Goal: Task Accomplishment & Management: Use online tool/utility

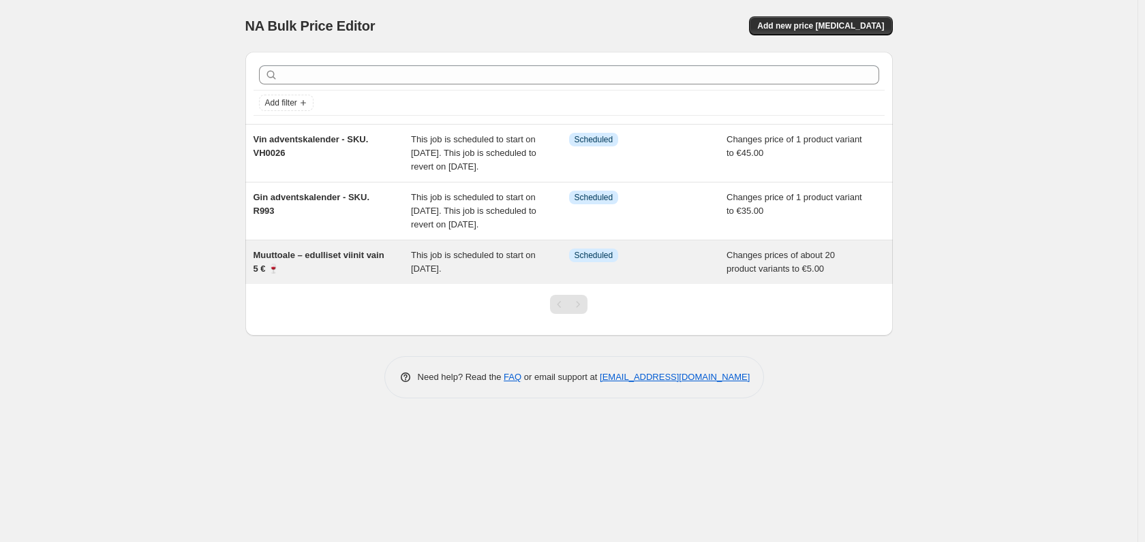
click at [351, 274] on span "Muuttoale – edulliset viinit vain 5 € 🍷" at bounding box center [318, 262] width 131 height 24
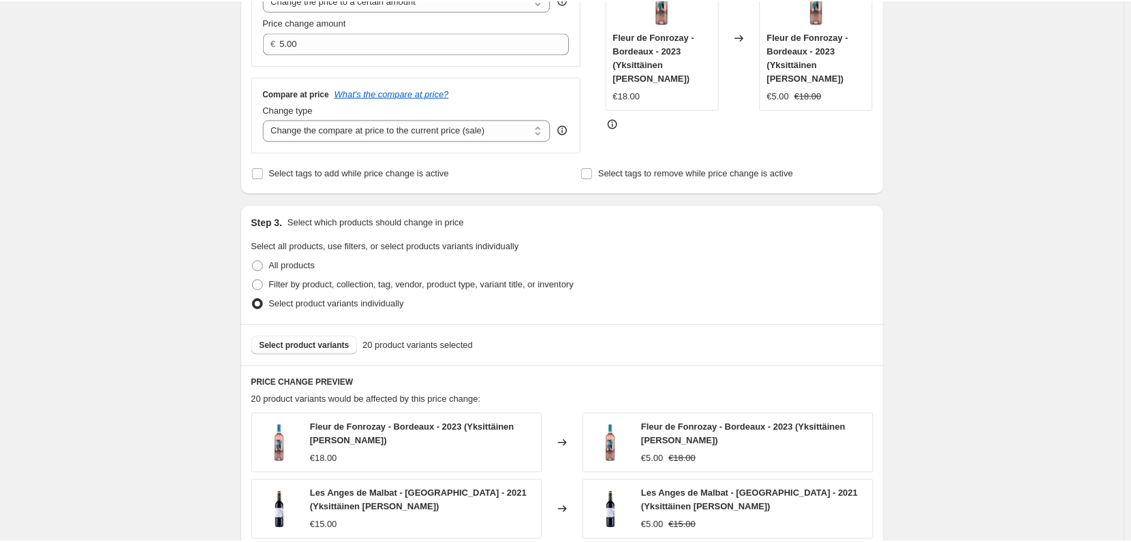
scroll to position [545, 0]
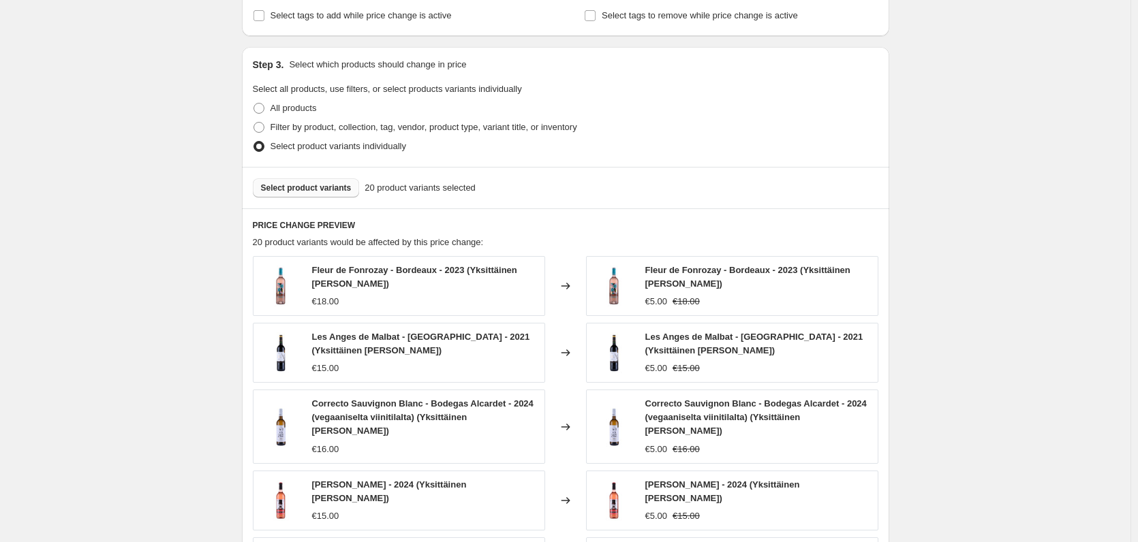
click at [313, 189] on span "Select product variants" at bounding box center [306, 188] width 91 height 11
click at [282, 185] on span "Select product variants" at bounding box center [306, 188] width 91 height 11
click at [339, 190] on span "Select product variants" at bounding box center [306, 188] width 91 height 11
click at [326, 187] on span "Select product variants" at bounding box center [306, 188] width 91 height 11
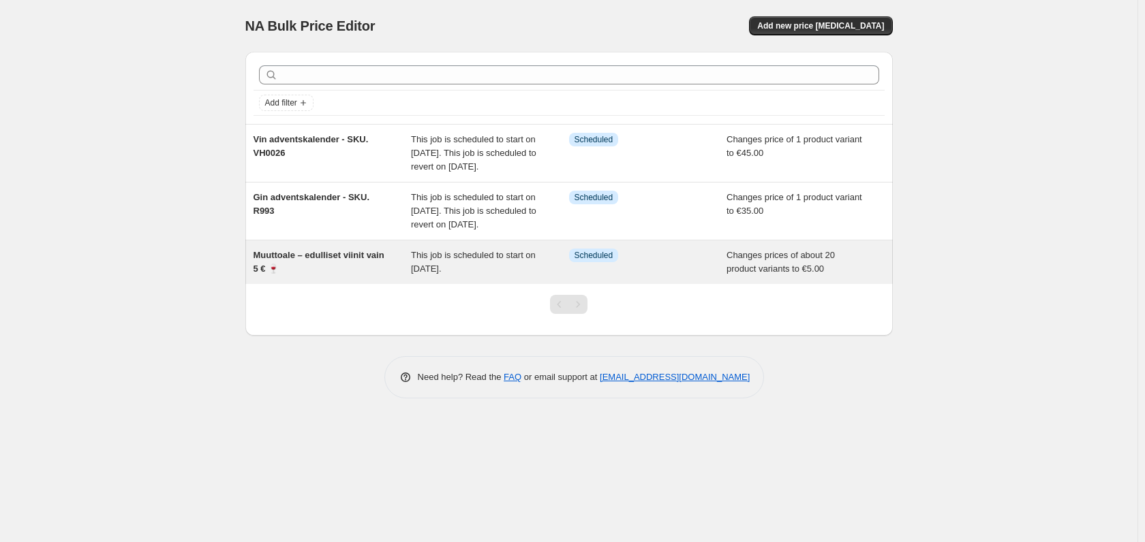
click at [342, 274] on span "Muuttoale – edulliset viinit vain 5 € 🍷" at bounding box center [318, 262] width 131 height 24
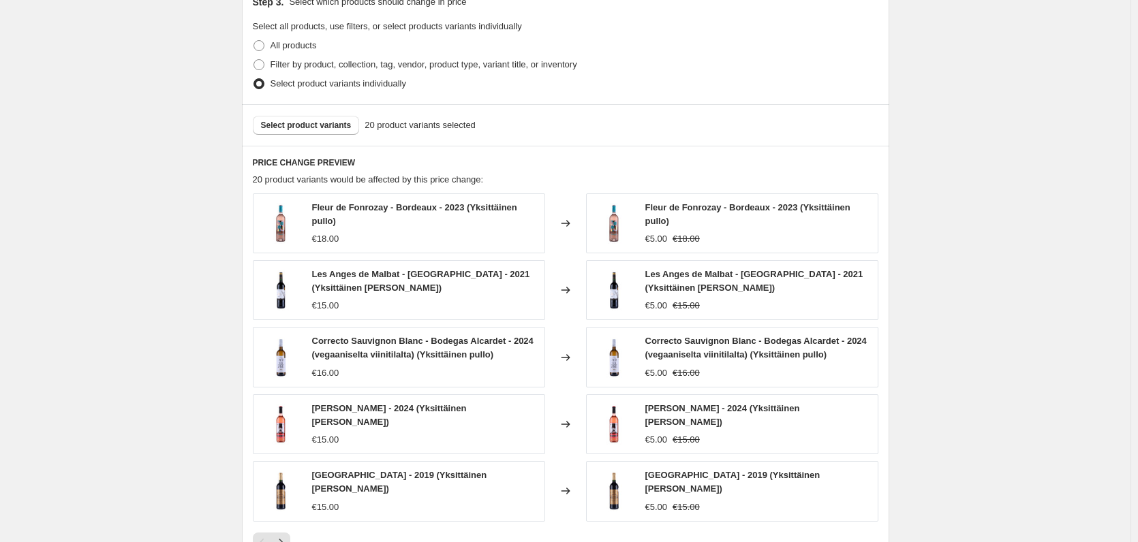
scroll to position [681, 0]
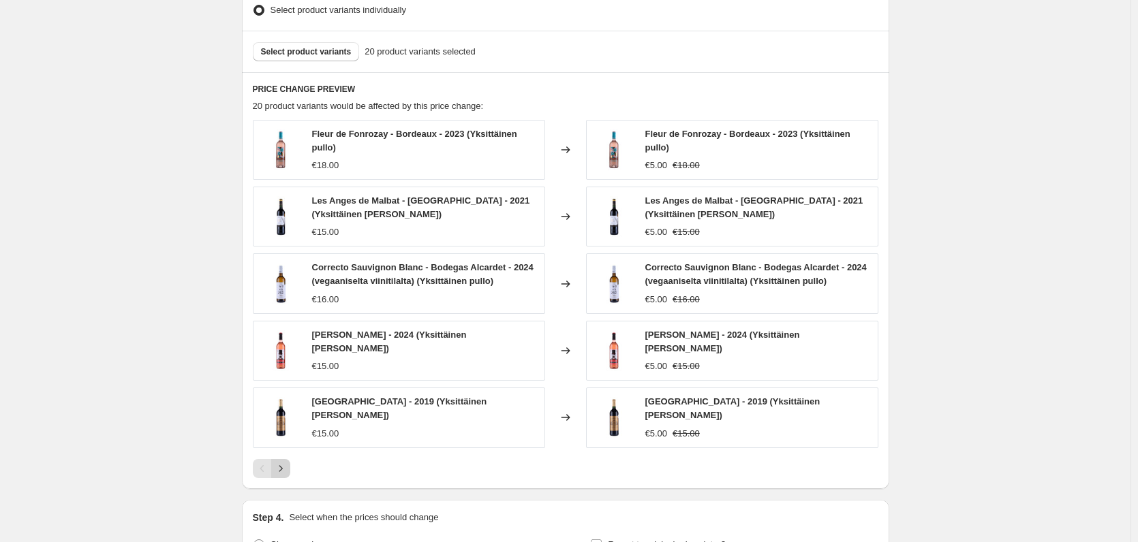
click at [287, 464] on icon "Next" at bounding box center [281, 469] width 14 height 14
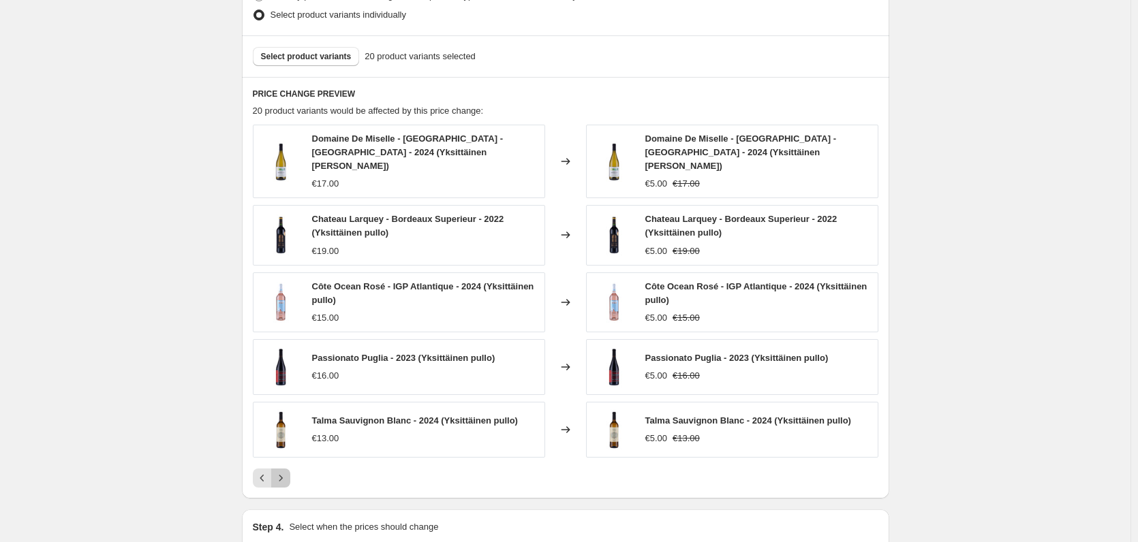
click at [280, 472] on icon "Next" at bounding box center [281, 479] width 14 height 14
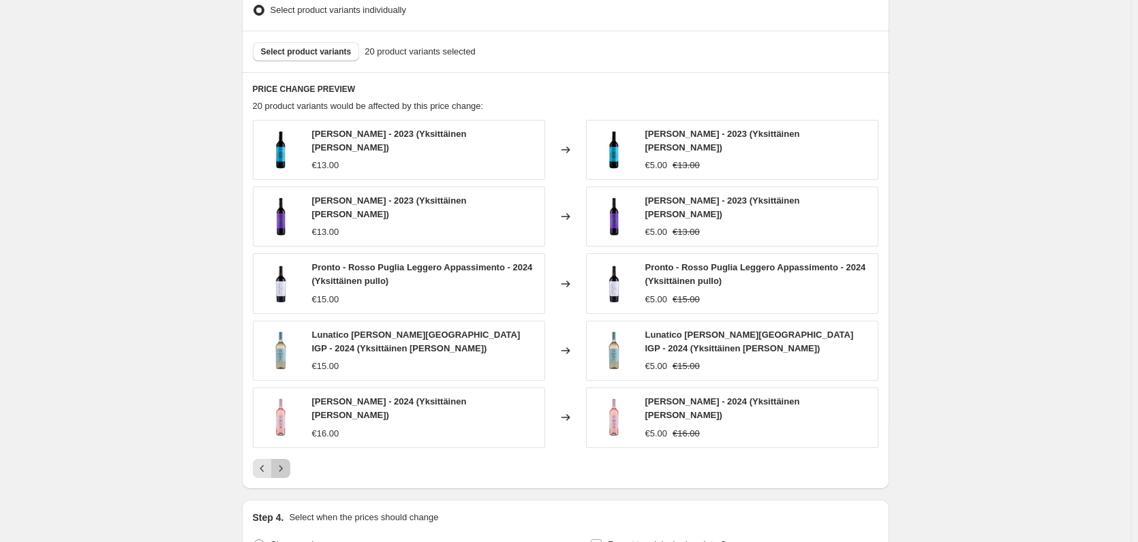
click at [287, 462] on icon "Next" at bounding box center [281, 469] width 14 height 14
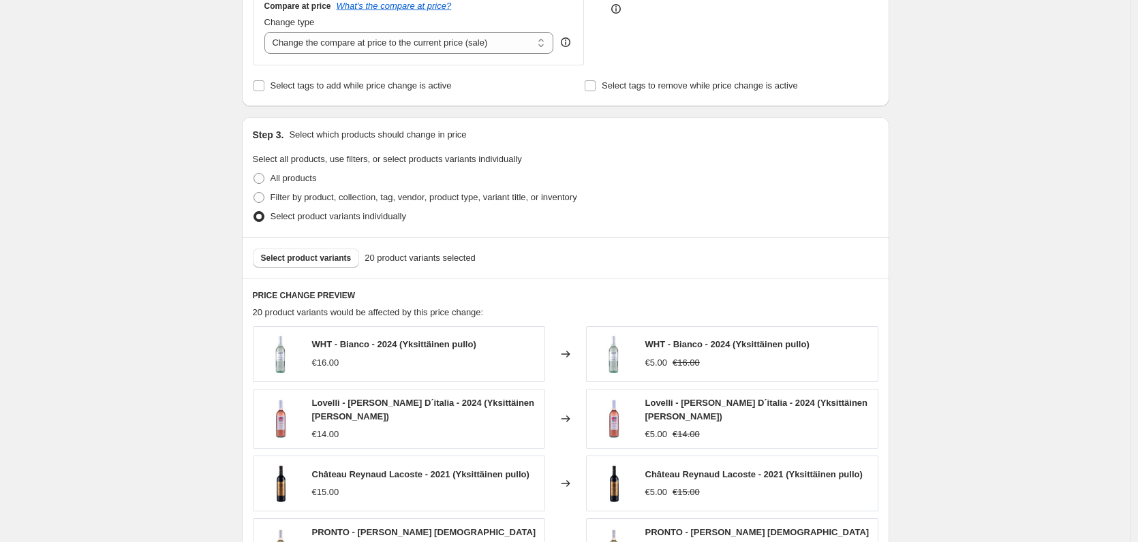
scroll to position [477, 0]
click at [305, 253] on span "Select product variants" at bounding box center [306, 256] width 91 height 11
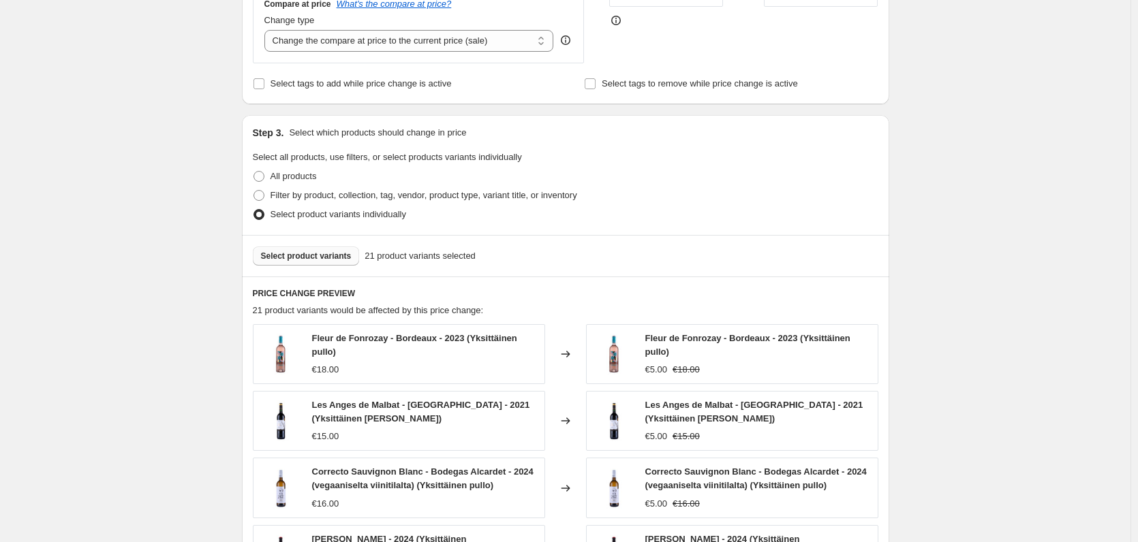
click at [323, 257] on span "Select product variants" at bounding box center [306, 256] width 91 height 11
click at [323, 258] on span "Select product variants" at bounding box center [306, 256] width 91 height 11
click at [306, 250] on button "Select product variants" at bounding box center [306, 256] width 107 height 19
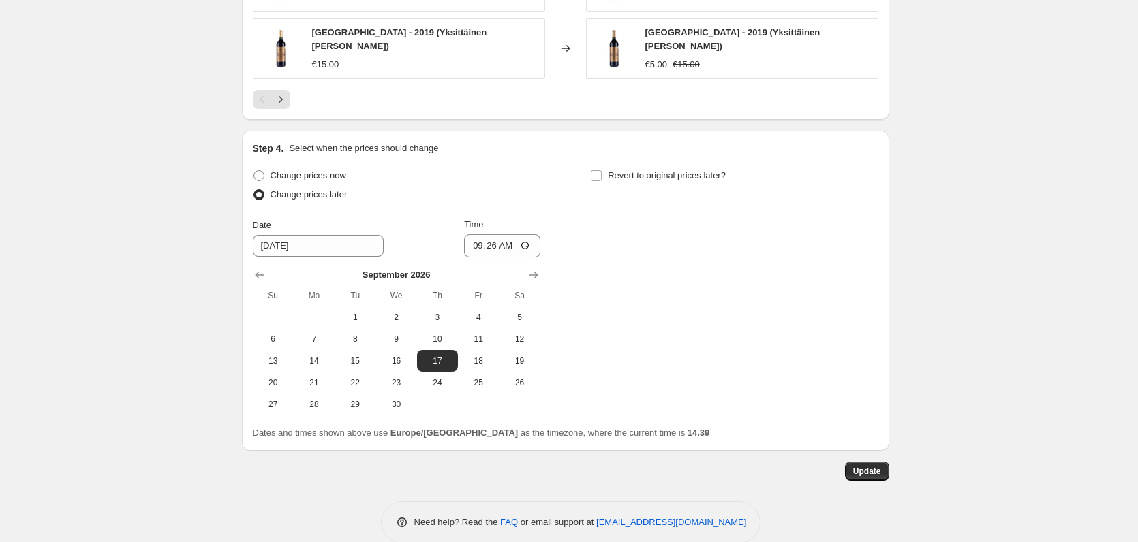
scroll to position [1064, 0]
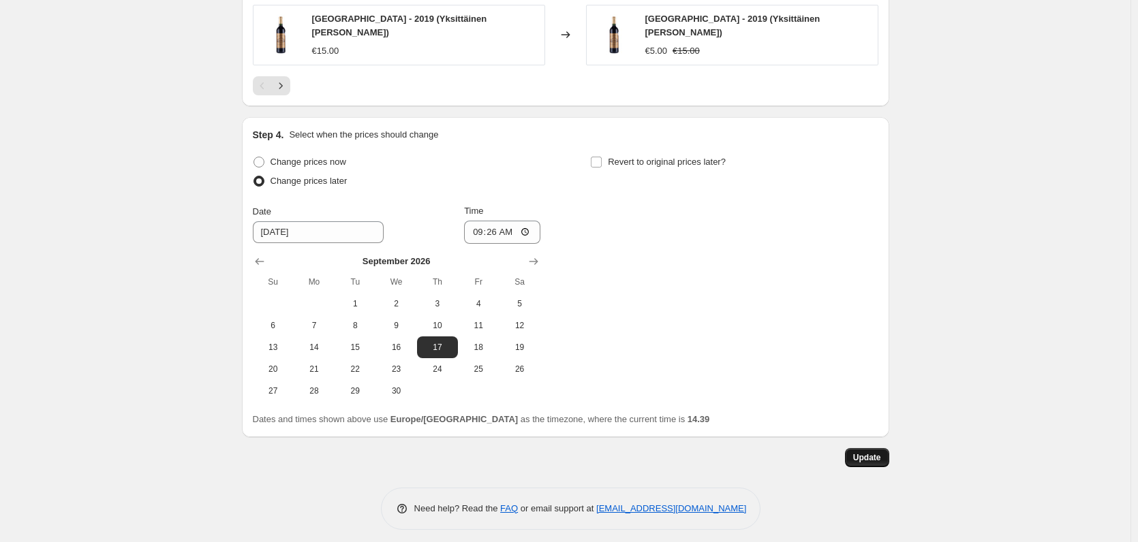
click at [868, 452] on span "Update" at bounding box center [867, 457] width 28 height 11
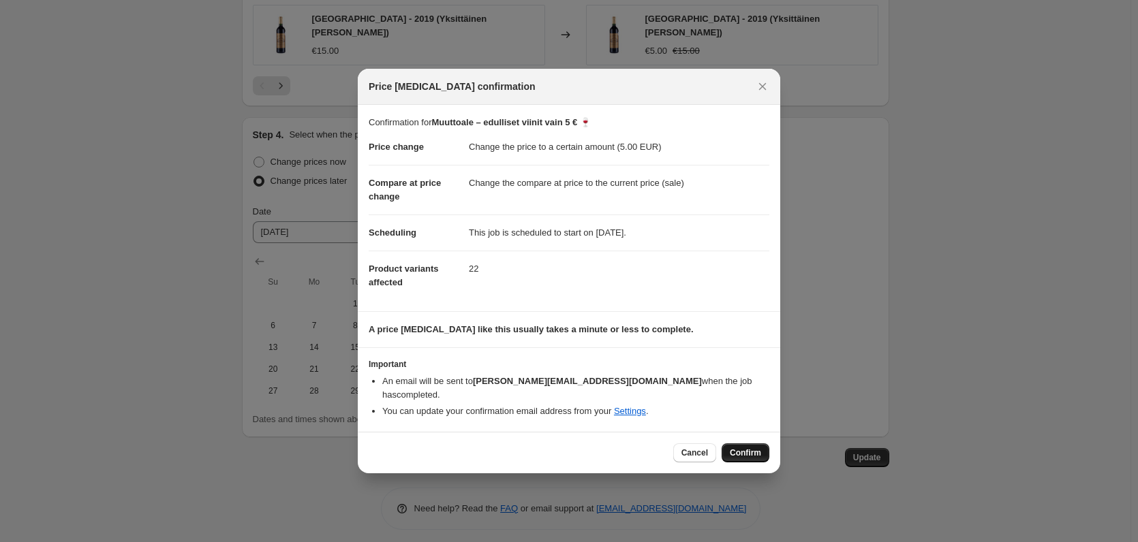
click at [752, 450] on span "Confirm" at bounding box center [745, 453] width 31 height 11
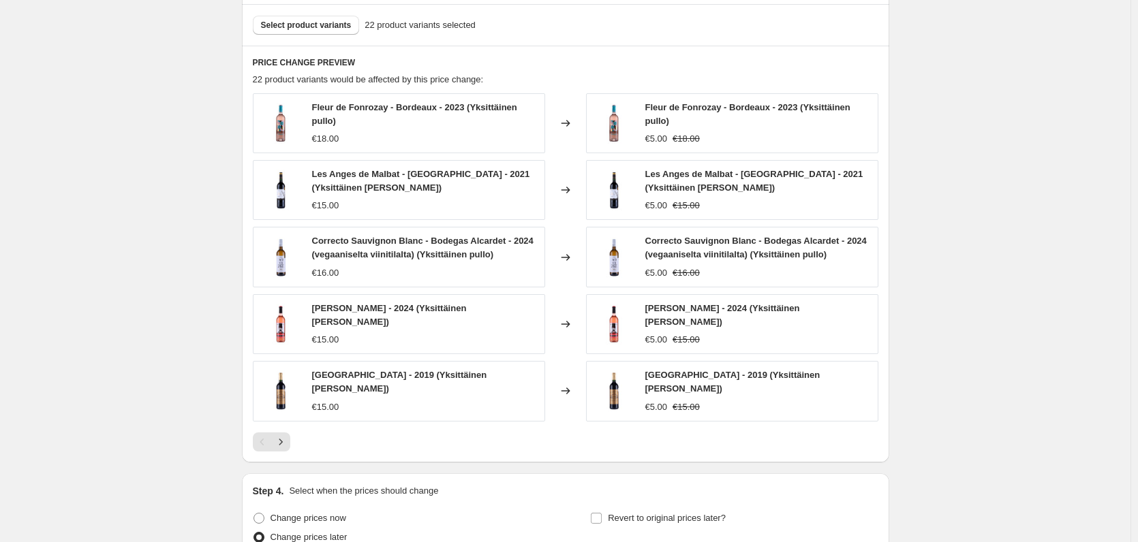
scroll to position [724, 0]
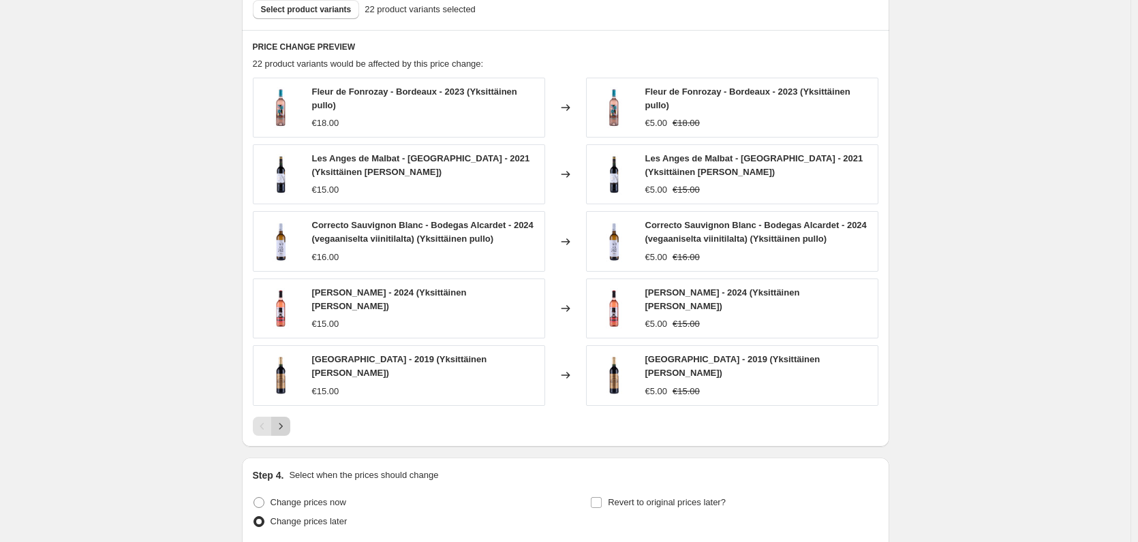
click at [285, 424] on icon "Next" at bounding box center [281, 427] width 14 height 14
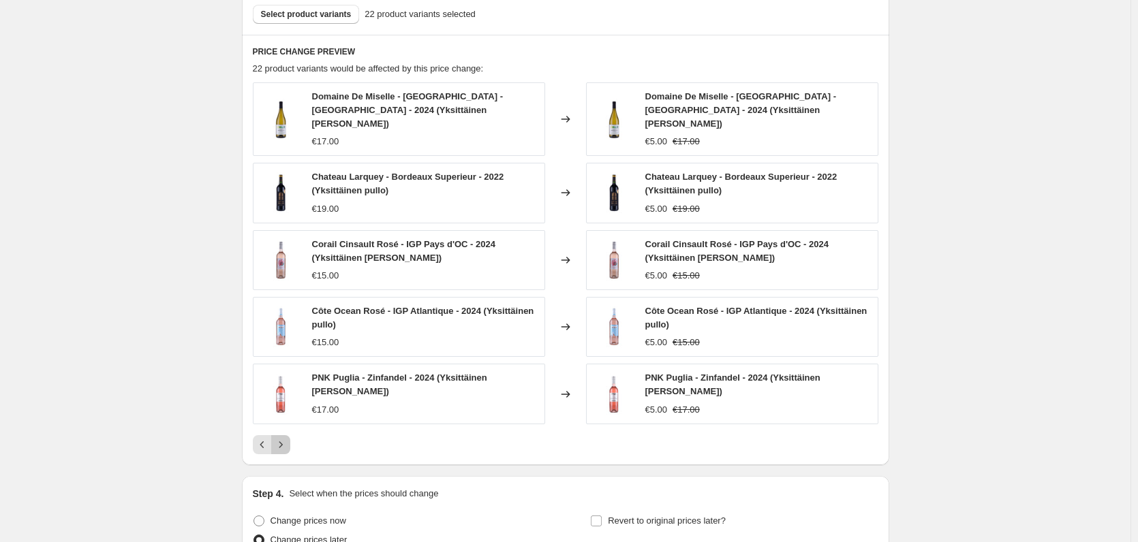
click at [285, 438] on icon "Next" at bounding box center [281, 445] width 14 height 14
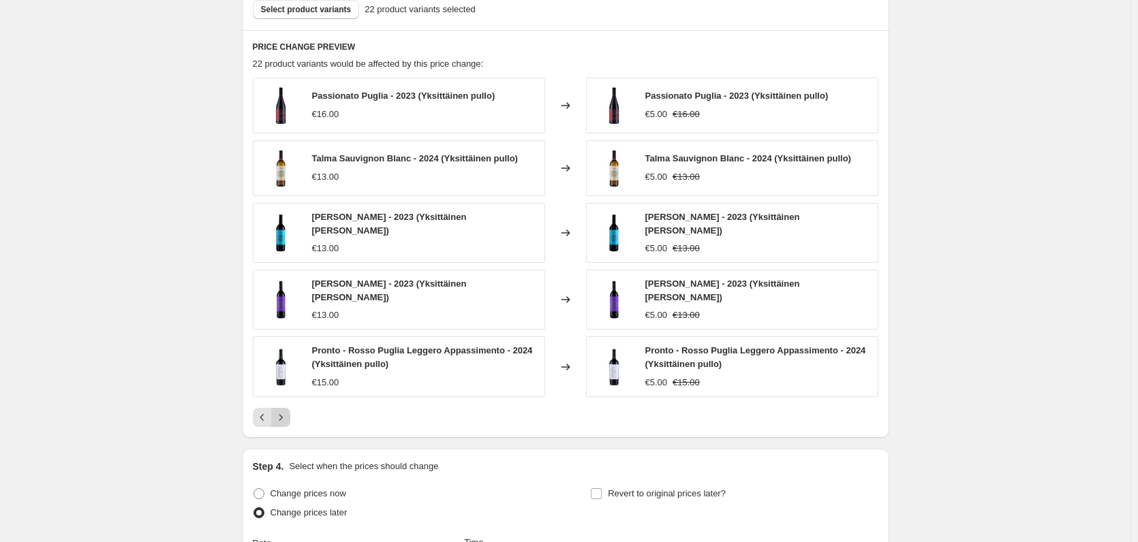
click at [288, 416] on icon "Next" at bounding box center [281, 418] width 14 height 14
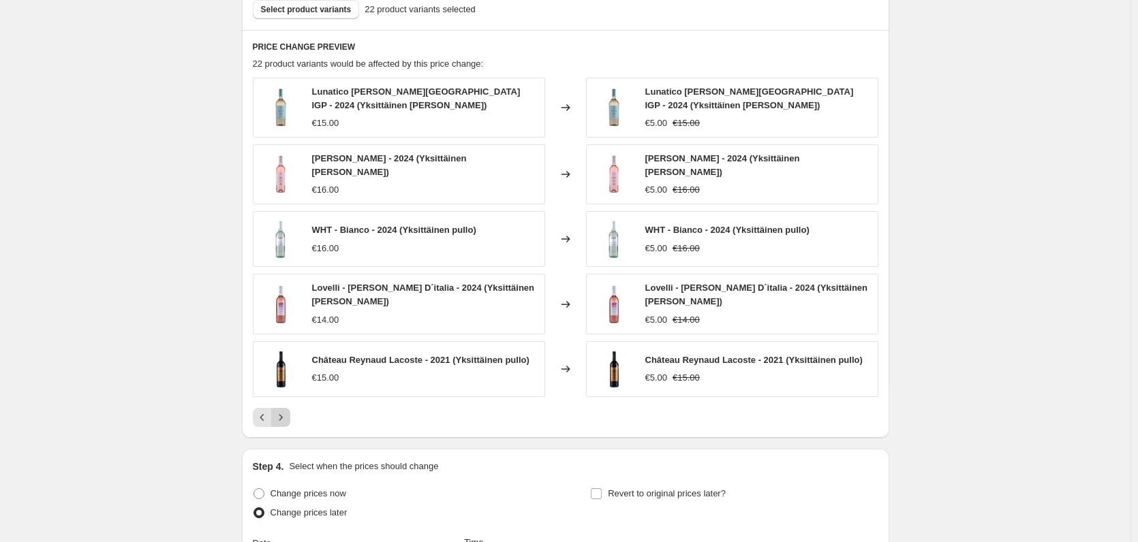
click at [282, 416] on icon "Next" at bounding box center [280, 417] width 3 height 6
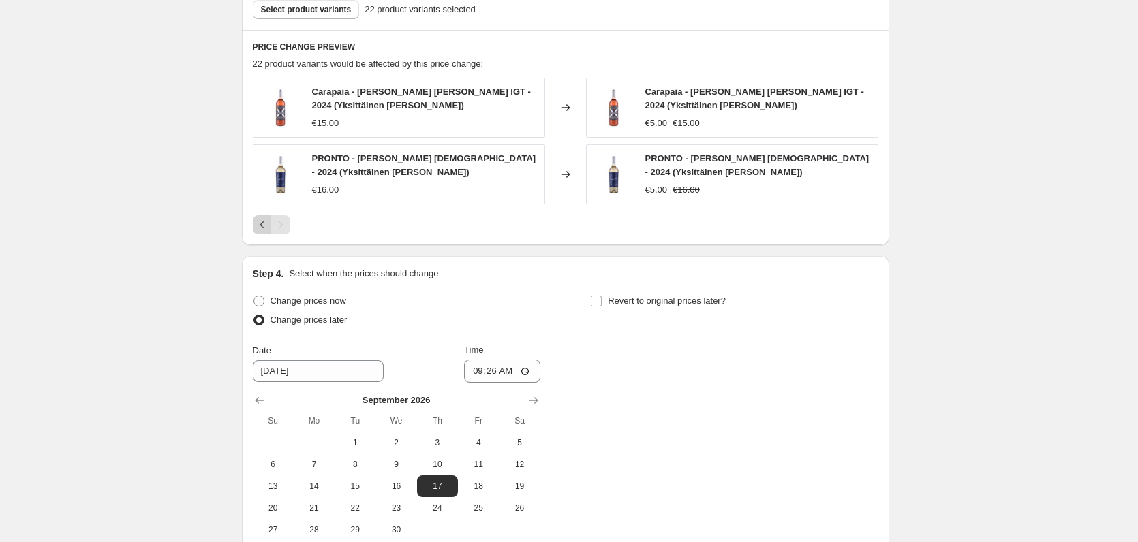
click at [256, 221] on button "Previous" at bounding box center [262, 224] width 19 height 19
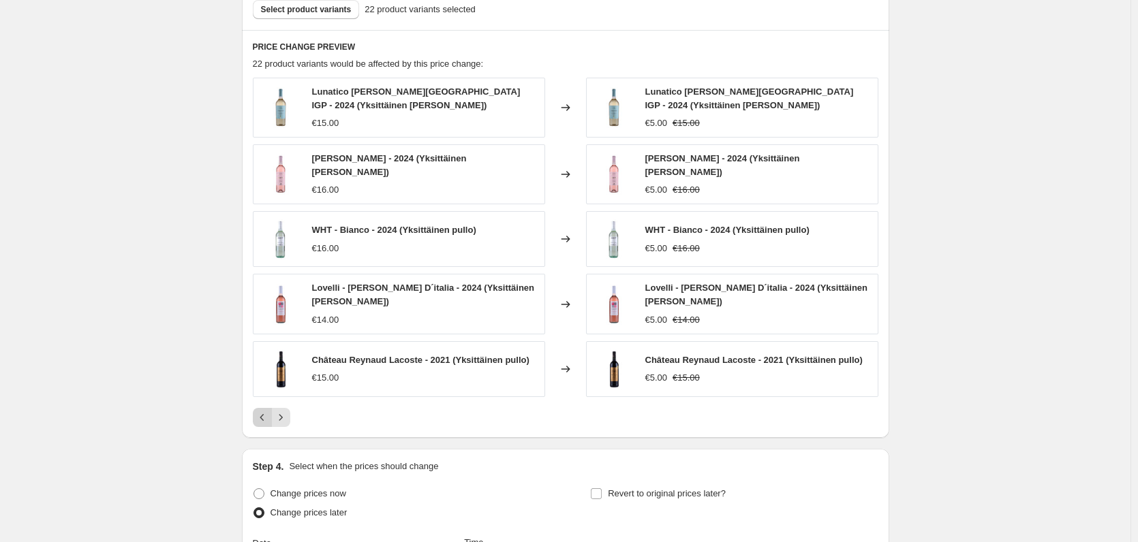
click at [260, 408] on button "Previous" at bounding box center [262, 417] width 19 height 19
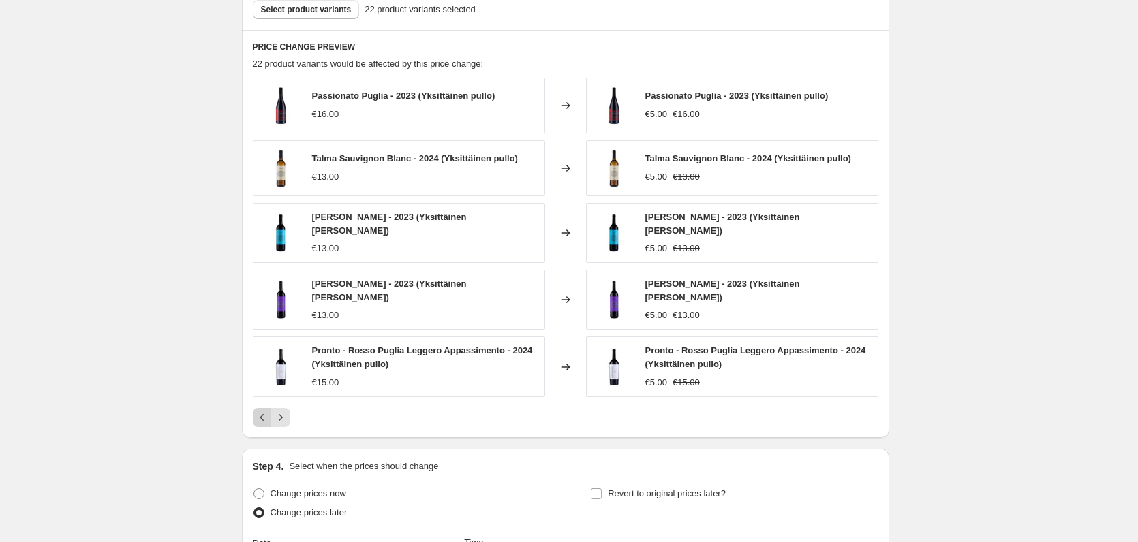
click at [262, 411] on icon "Previous" at bounding box center [263, 418] width 14 height 14
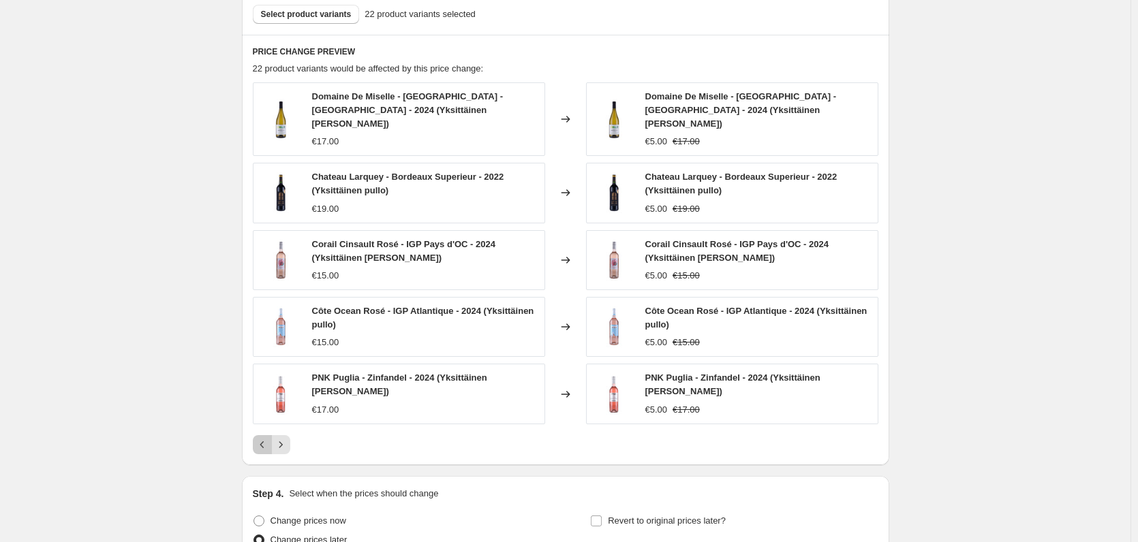
click at [259, 435] on button "Previous" at bounding box center [262, 444] width 19 height 19
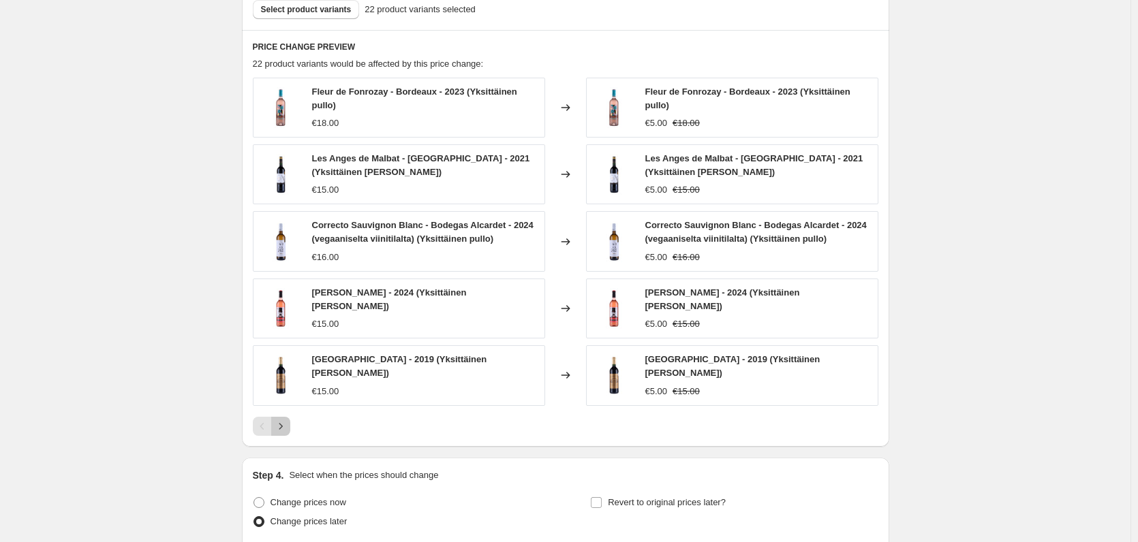
click at [288, 420] on icon "Next" at bounding box center [281, 427] width 14 height 14
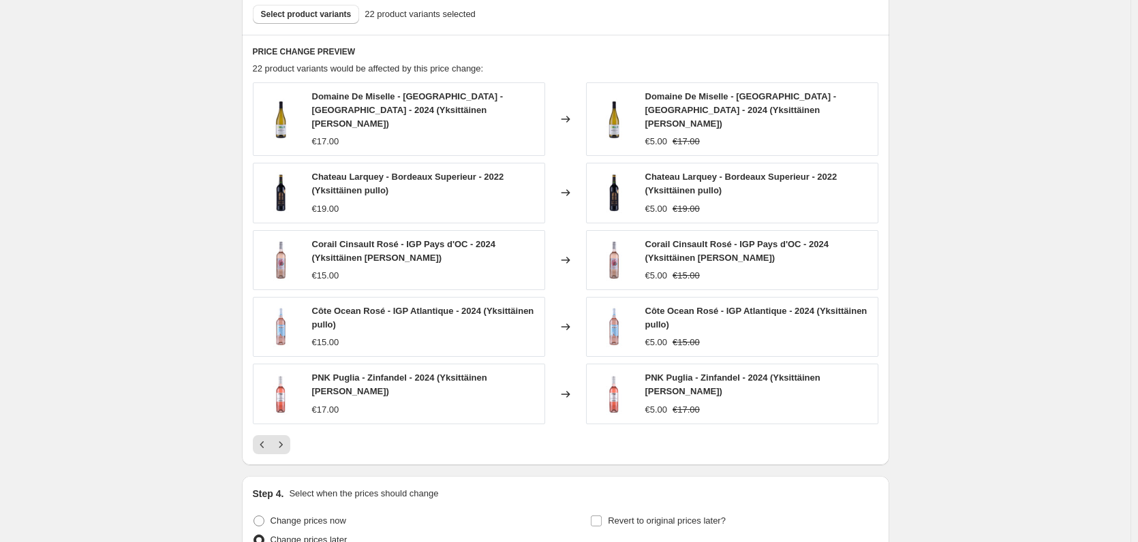
click at [294, 435] on div at bounding box center [565, 444] width 625 height 19
click at [285, 438] on icon "Next" at bounding box center [281, 445] width 14 height 14
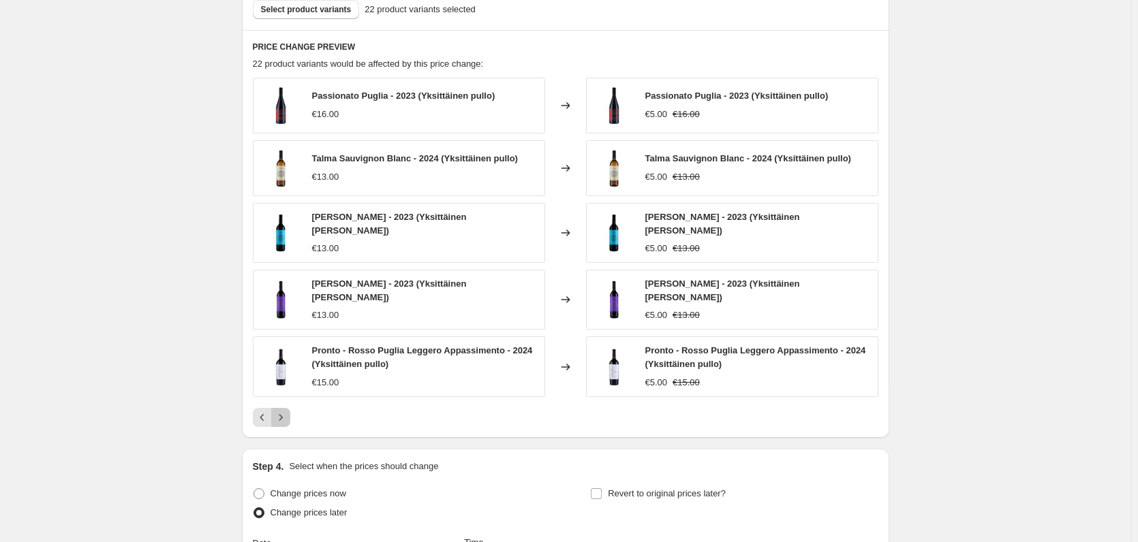
click at [287, 411] on icon "Next" at bounding box center [281, 418] width 14 height 14
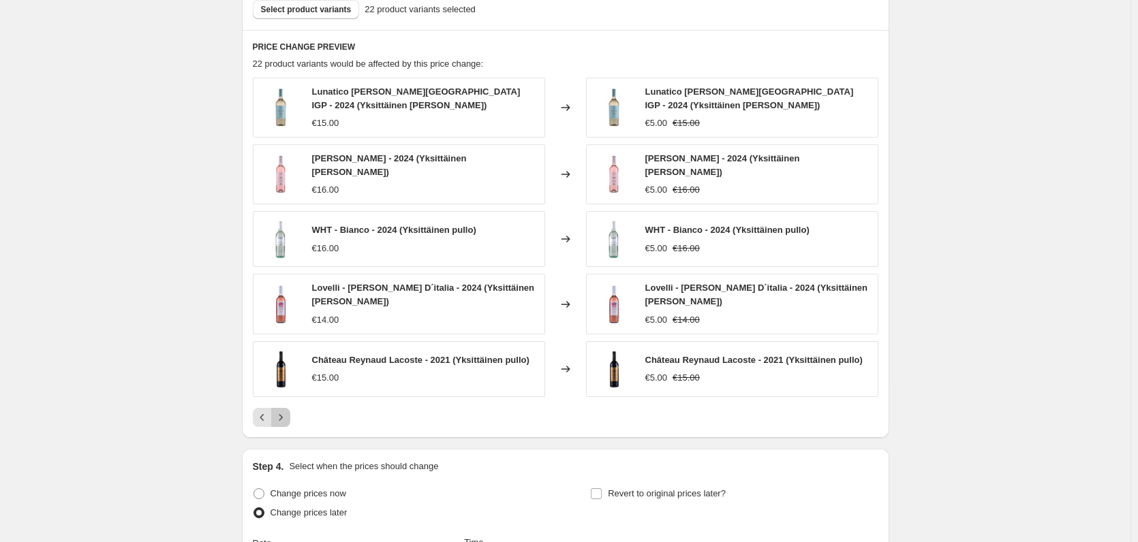
click at [288, 414] on icon "Next" at bounding box center [281, 418] width 14 height 14
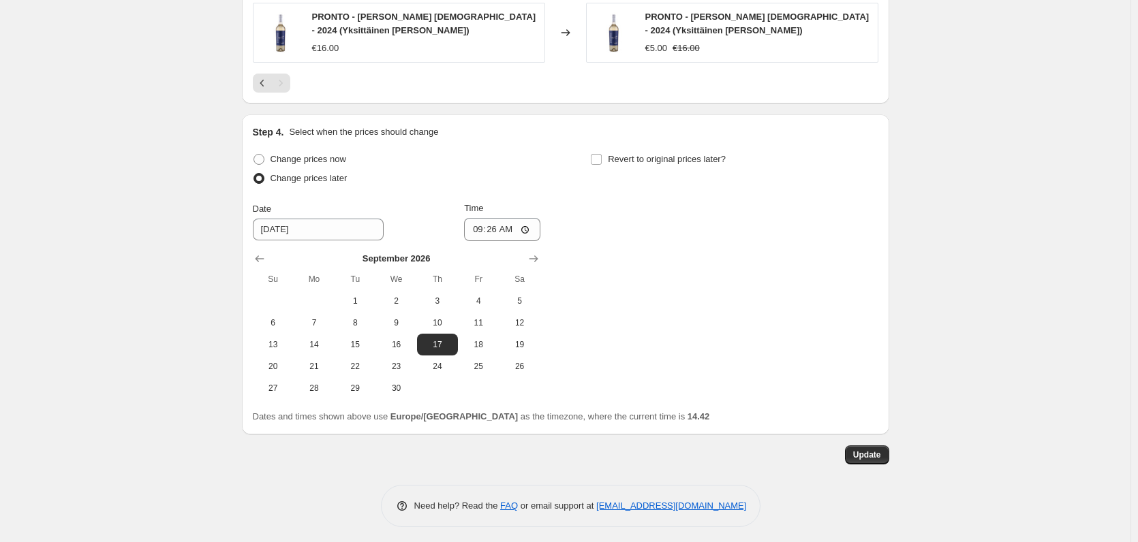
scroll to position [867, 0]
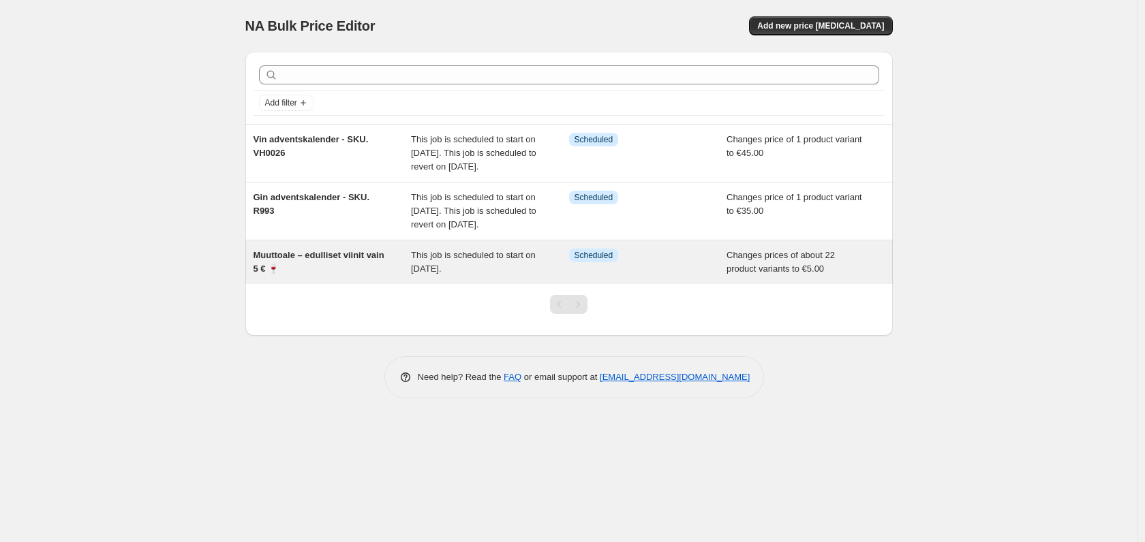
click at [323, 274] on span "Muuttoale – edulliset viinit vain 5 € 🍷" at bounding box center [318, 262] width 131 height 24
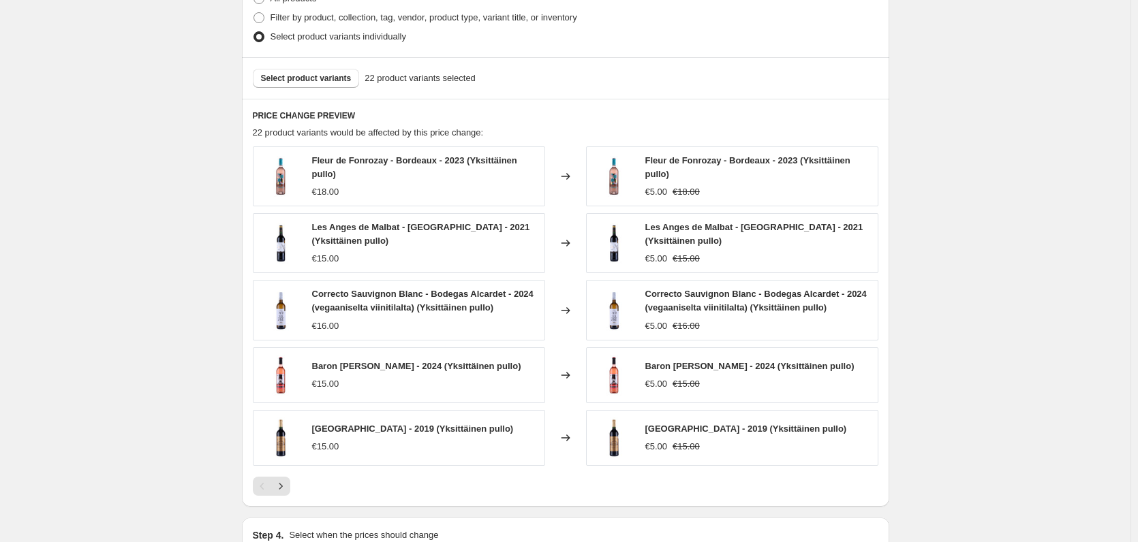
scroll to position [750, 0]
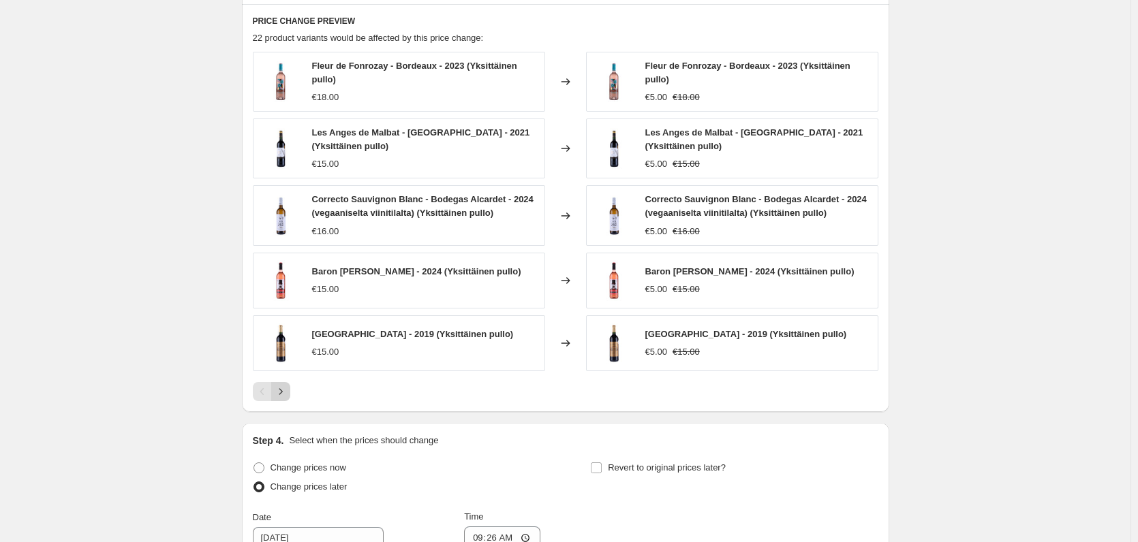
click at [277, 390] on icon "Next" at bounding box center [281, 392] width 14 height 14
